Goal: Check status: Check status

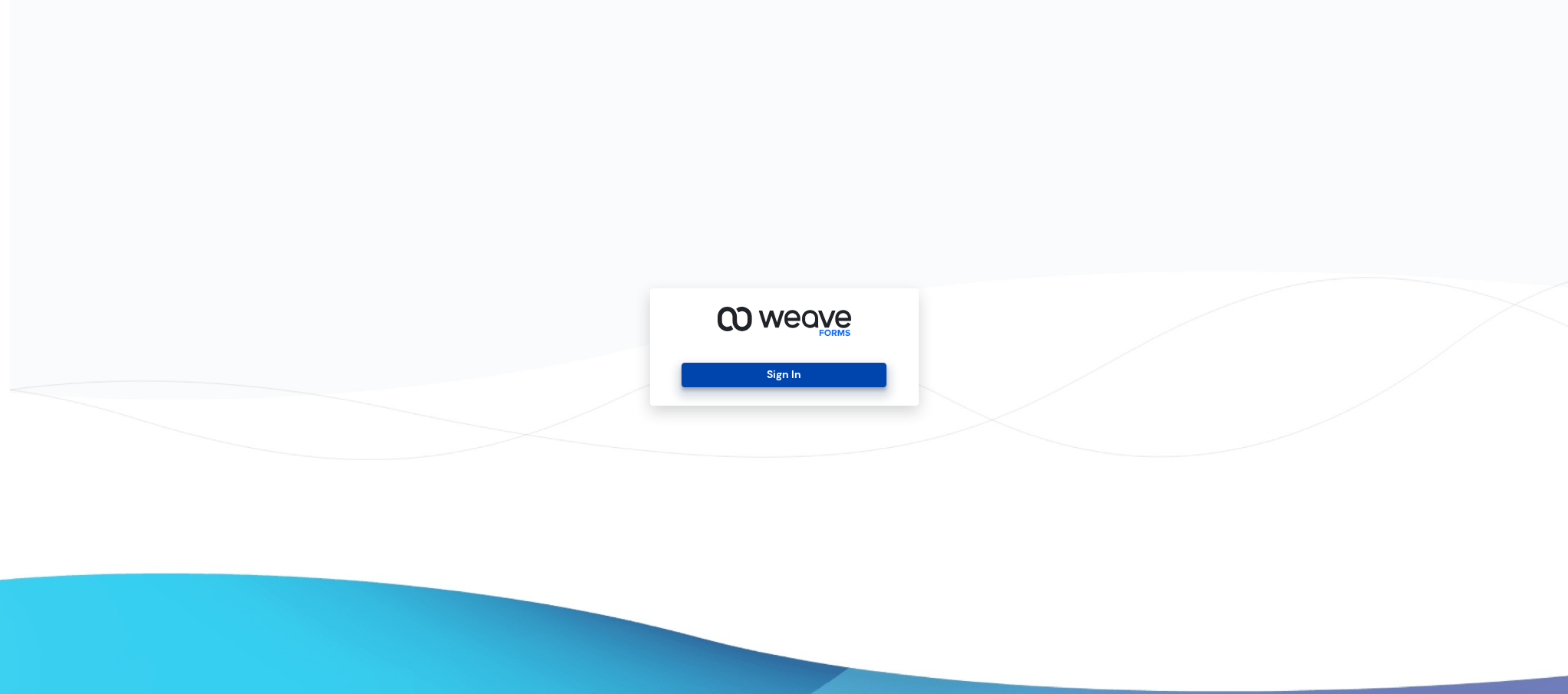
click at [738, 385] on button "Sign In" at bounding box center [783, 375] width 204 height 25
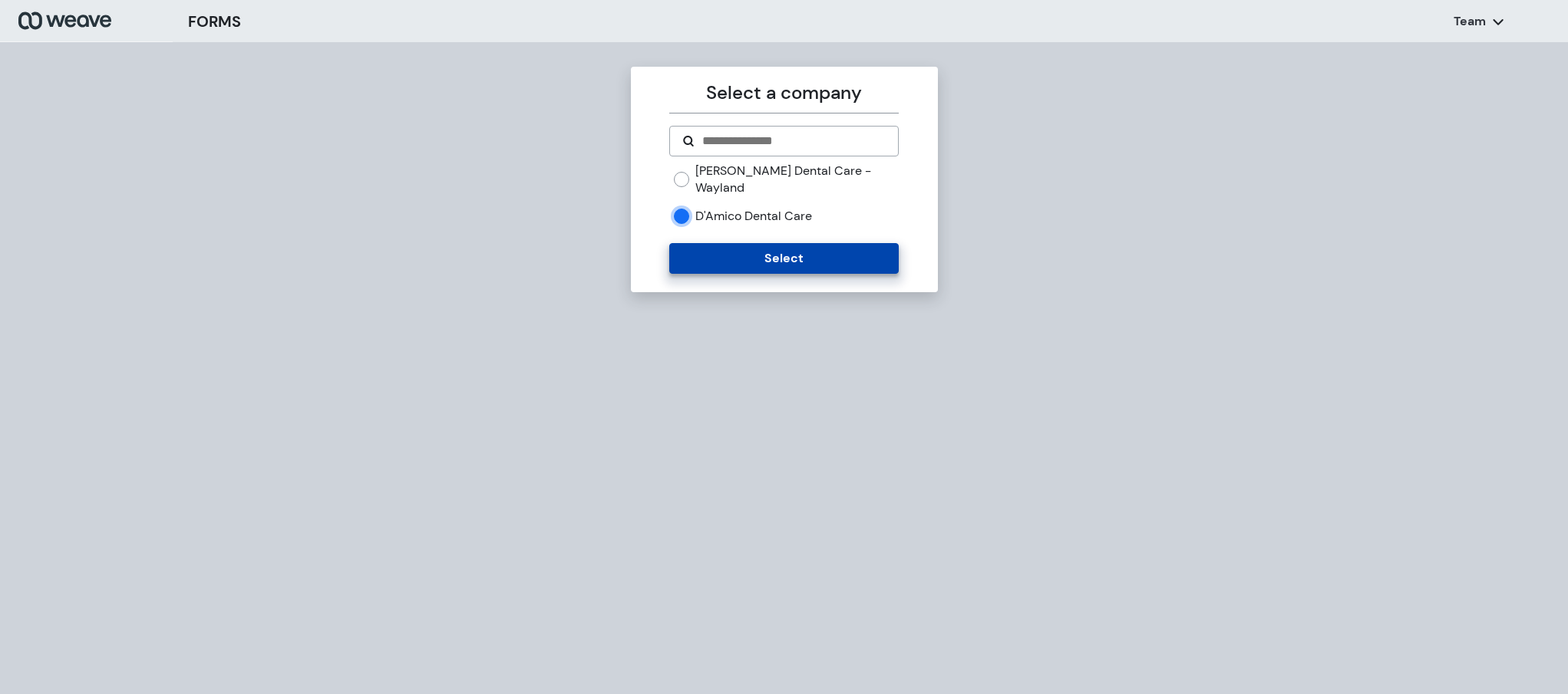
click at [714, 243] on button "Select" at bounding box center [784, 258] width 229 height 31
